Goal: Task Accomplishment & Management: Manage account settings

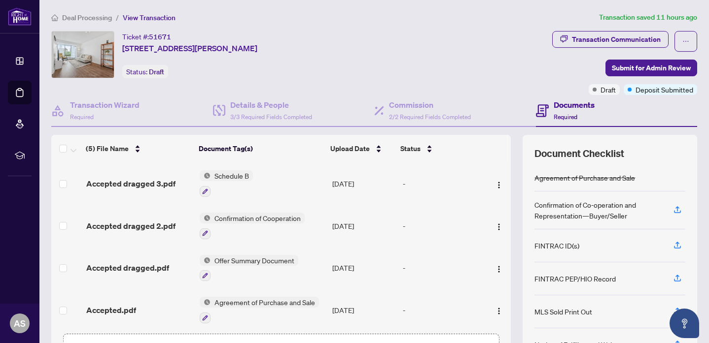
scroll to position [46, 0]
click at [637, 66] on span "Submit for Admin Review" at bounding box center [650, 68] width 79 height 16
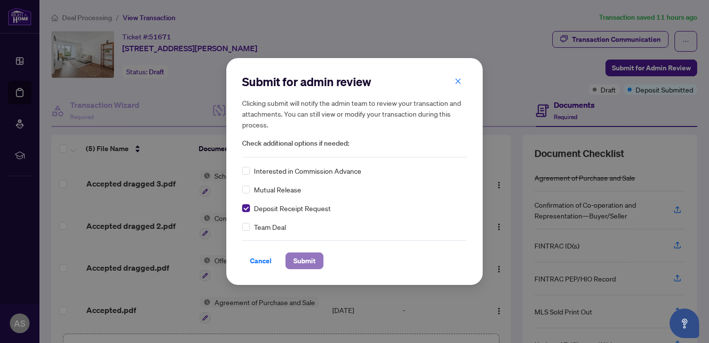
click at [308, 258] on span "Submit" at bounding box center [304, 261] width 22 height 16
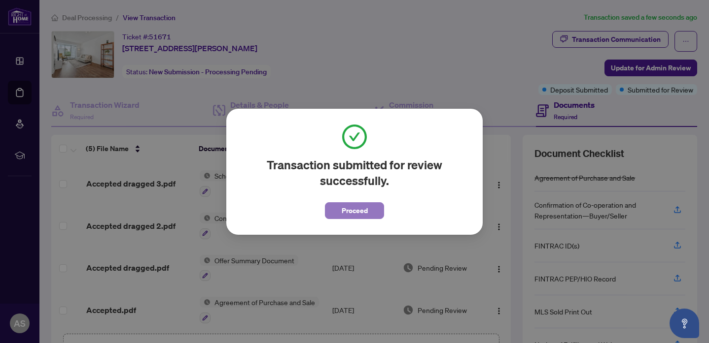
click at [358, 217] on span "Proceed" at bounding box center [354, 211] width 26 height 16
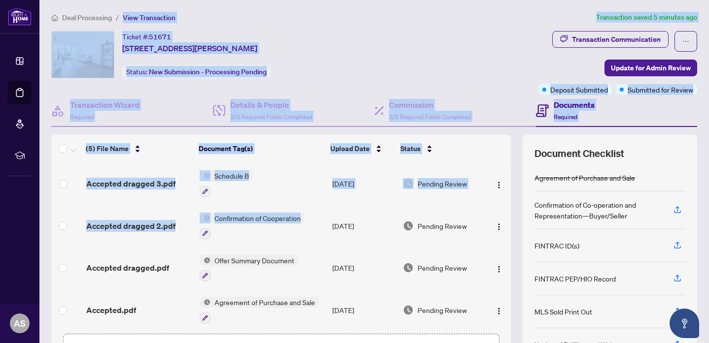
drag, startPoint x: 358, startPoint y: 217, endPoint x: 593, endPoint y: -49, distance: 355.7
click at [593, 0] on html "Dashboard Deal Processing Mortgage Referrals rLearning AS Anastassiya Sitenko […" at bounding box center [354, 171] width 709 height 343
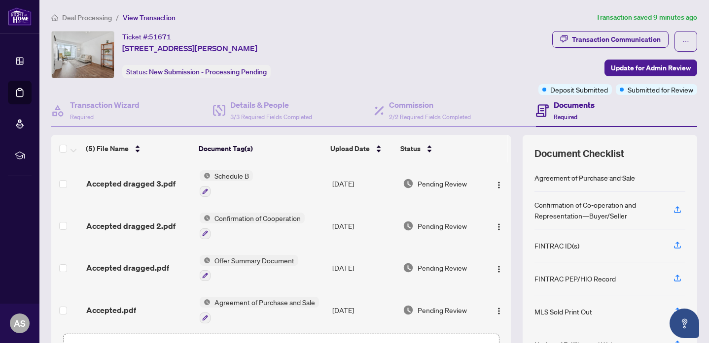
click at [498, 55] on div "Ticket #: 51671 [STREET_ADDRESS][PERSON_NAME] Status: New Submission - Processi…" at bounding box center [292, 54] width 483 height 47
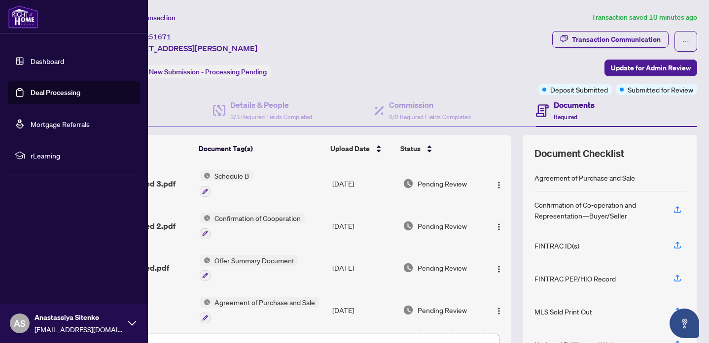
click at [54, 89] on link "Deal Processing" at bounding box center [56, 92] width 50 height 9
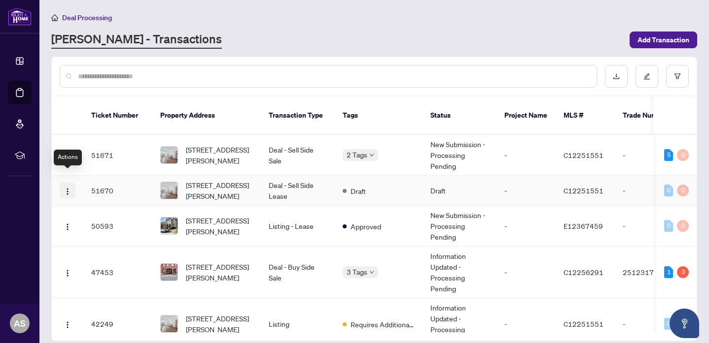
click at [62, 183] on button "button" at bounding box center [68, 191] width 16 height 16
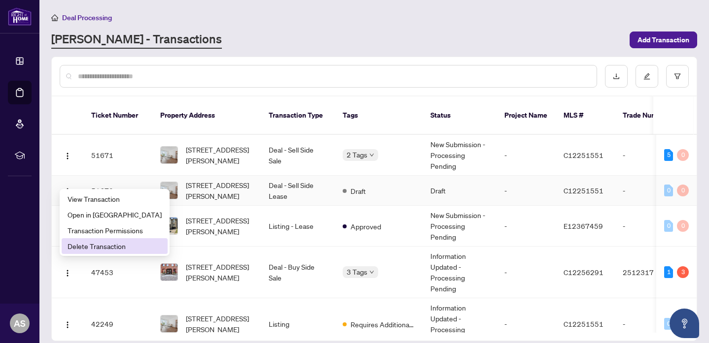
click at [88, 247] on span "Delete Transaction" at bounding box center [115, 246] width 94 height 11
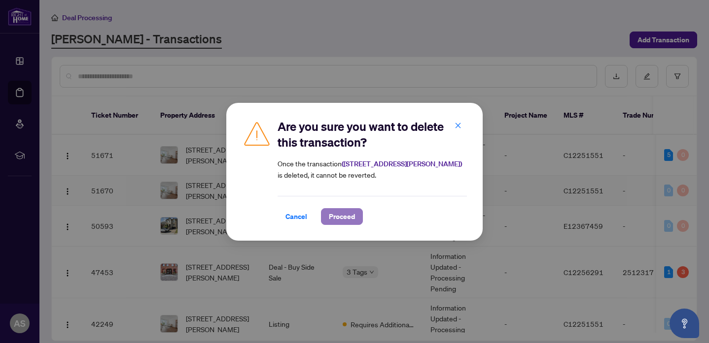
click at [347, 212] on span "Proceed" at bounding box center [342, 217] width 26 height 16
